Goal: Find specific page/section: Find specific page/section

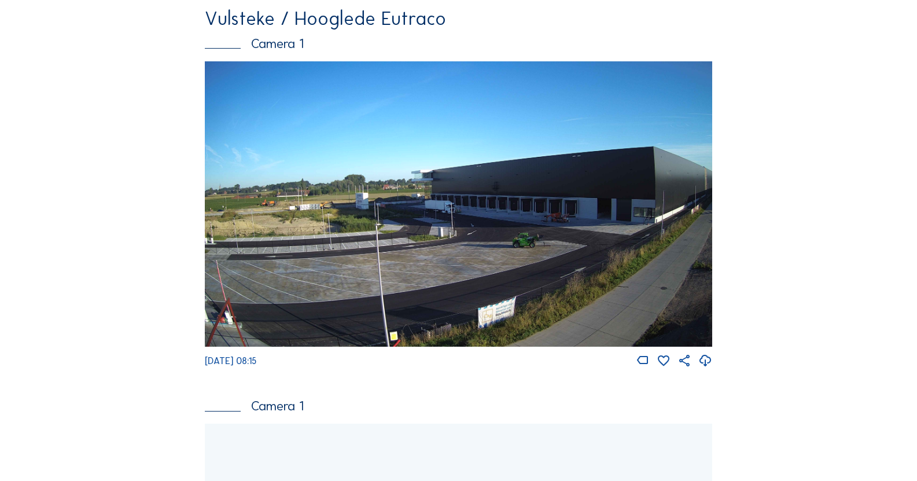
scroll to position [2430, 0]
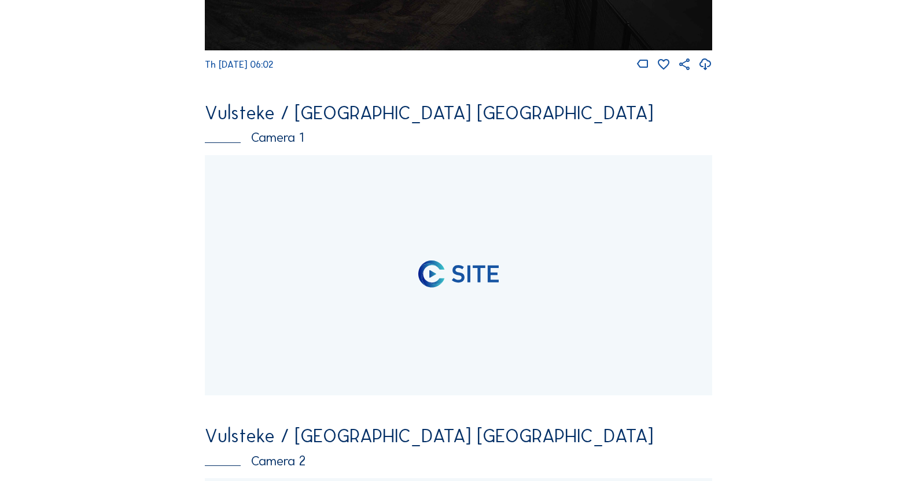
scroll to position [1273, 0]
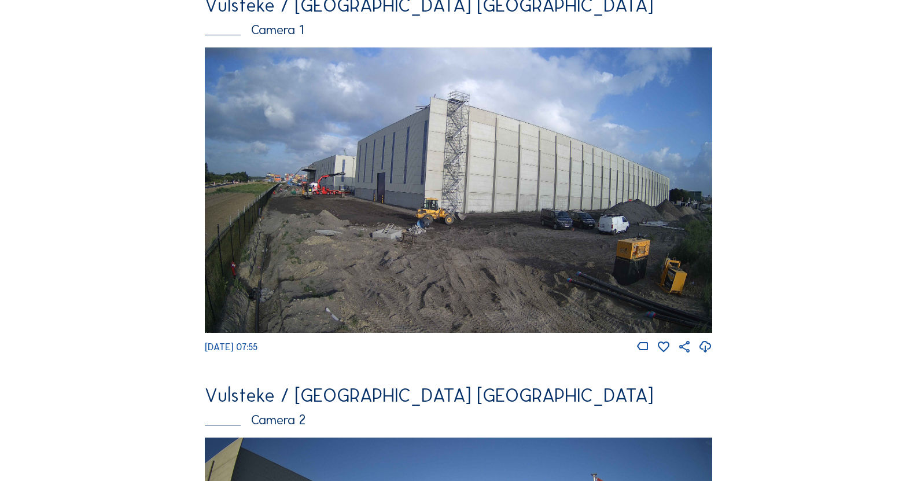
click at [251, 14] on div "Vulsteke / [GEOGRAPHIC_DATA] [GEOGRAPHIC_DATA]" at bounding box center [458, 5] width 507 height 19
